Goal: Task Accomplishment & Management: Manage account settings

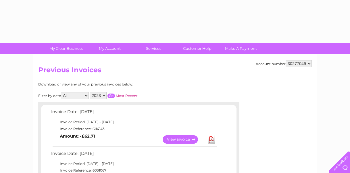
select select "2023"
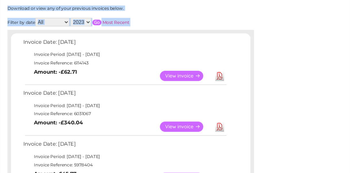
scroll to position [49, 0]
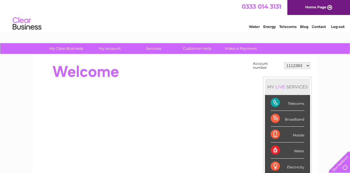
click at [101, 66] on div at bounding box center [142, 71] width 209 height 23
click at [338, 25] on link "Log out" at bounding box center [338, 26] width 14 height 4
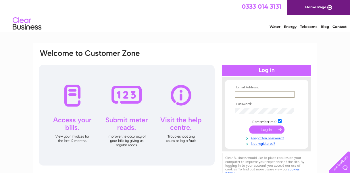
click at [256, 93] on input "text" at bounding box center [265, 94] width 60 height 7
type input "[PERSON_NAME][EMAIL_ADDRESS][PERSON_NAME][DOMAIN_NAME]"
